Goal: Task Accomplishment & Management: Manage account settings

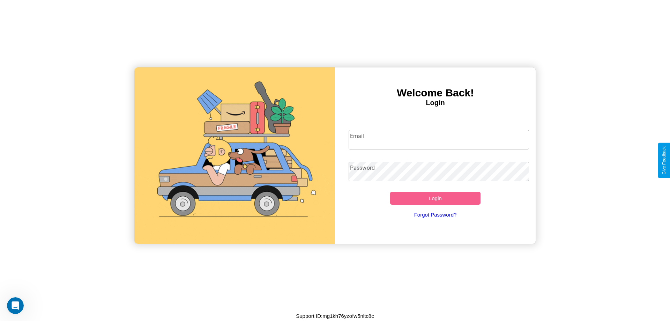
click at [439, 139] on input "Email" at bounding box center [439, 140] width 181 height 20
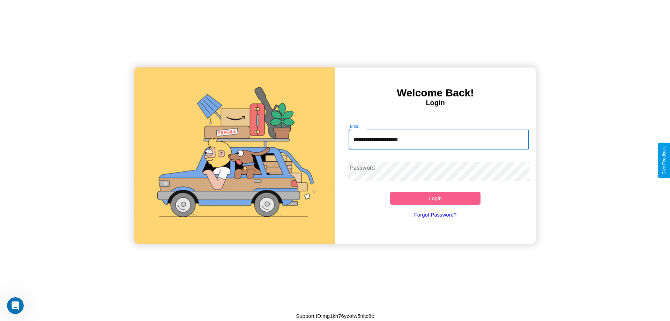
type input "**********"
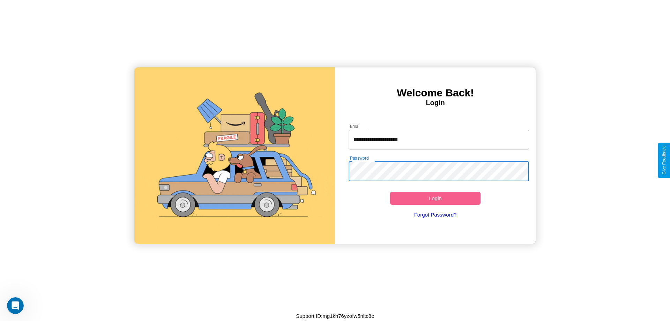
click at [435, 198] on button "Login" at bounding box center [435, 198] width 90 height 13
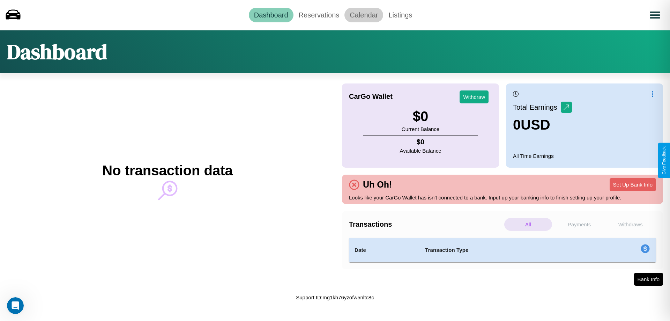
click at [364, 15] on link "Calendar" at bounding box center [364, 15] width 39 height 15
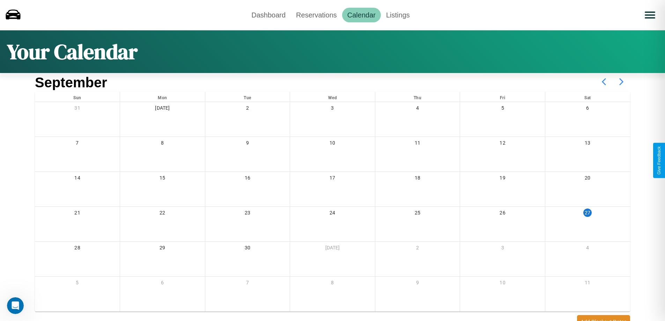
click at [621, 82] on icon at bounding box center [621, 81] width 17 height 17
click at [316, 15] on link "Reservations" at bounding box center [316, 15] width 51 height 15
